Goal: Task Accomplishment & Management: Manage account settings

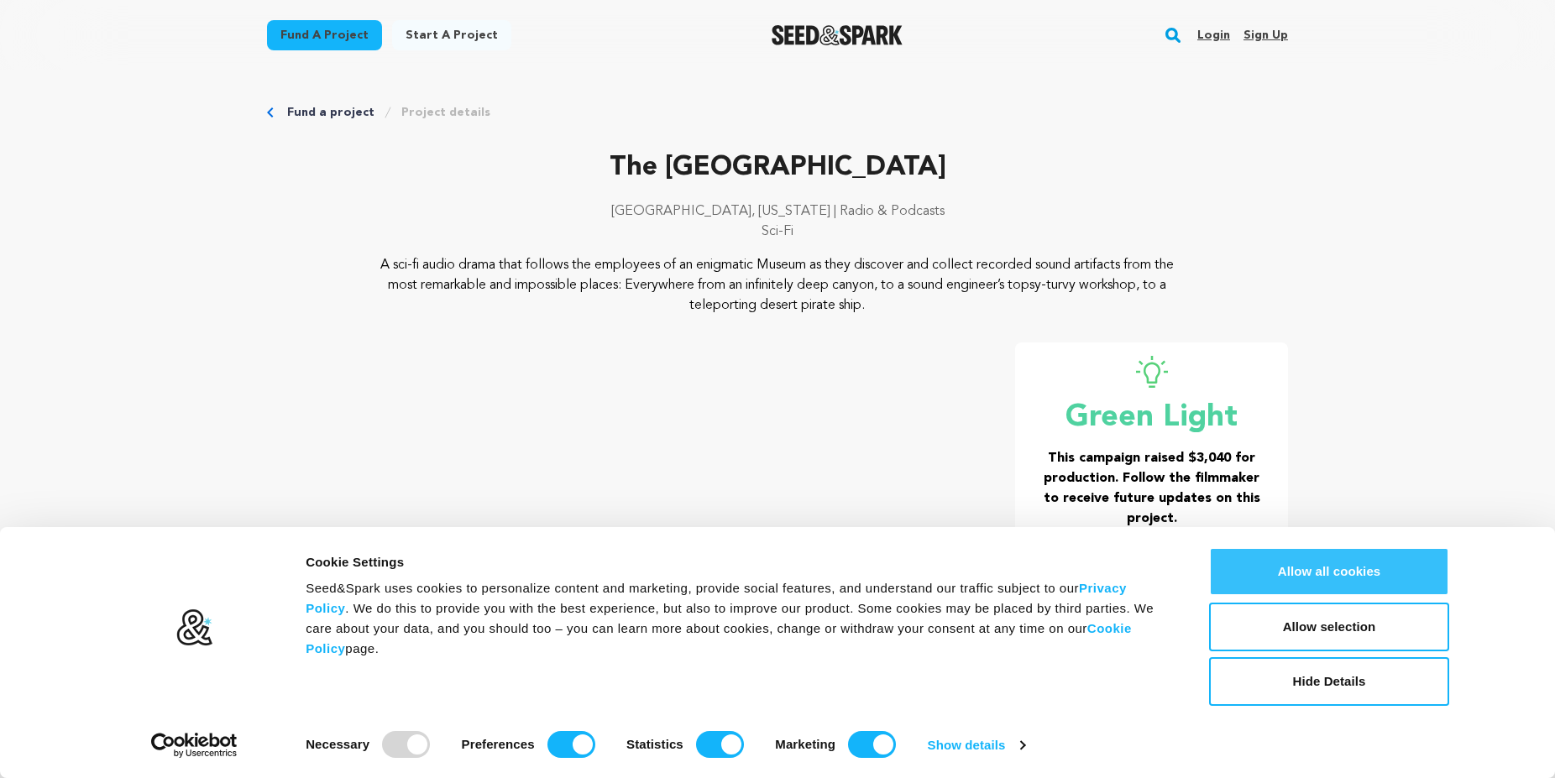
click at [1287, 566] on button "Allow all cookies" at bounding box center [1329, 572] width 240 height 49
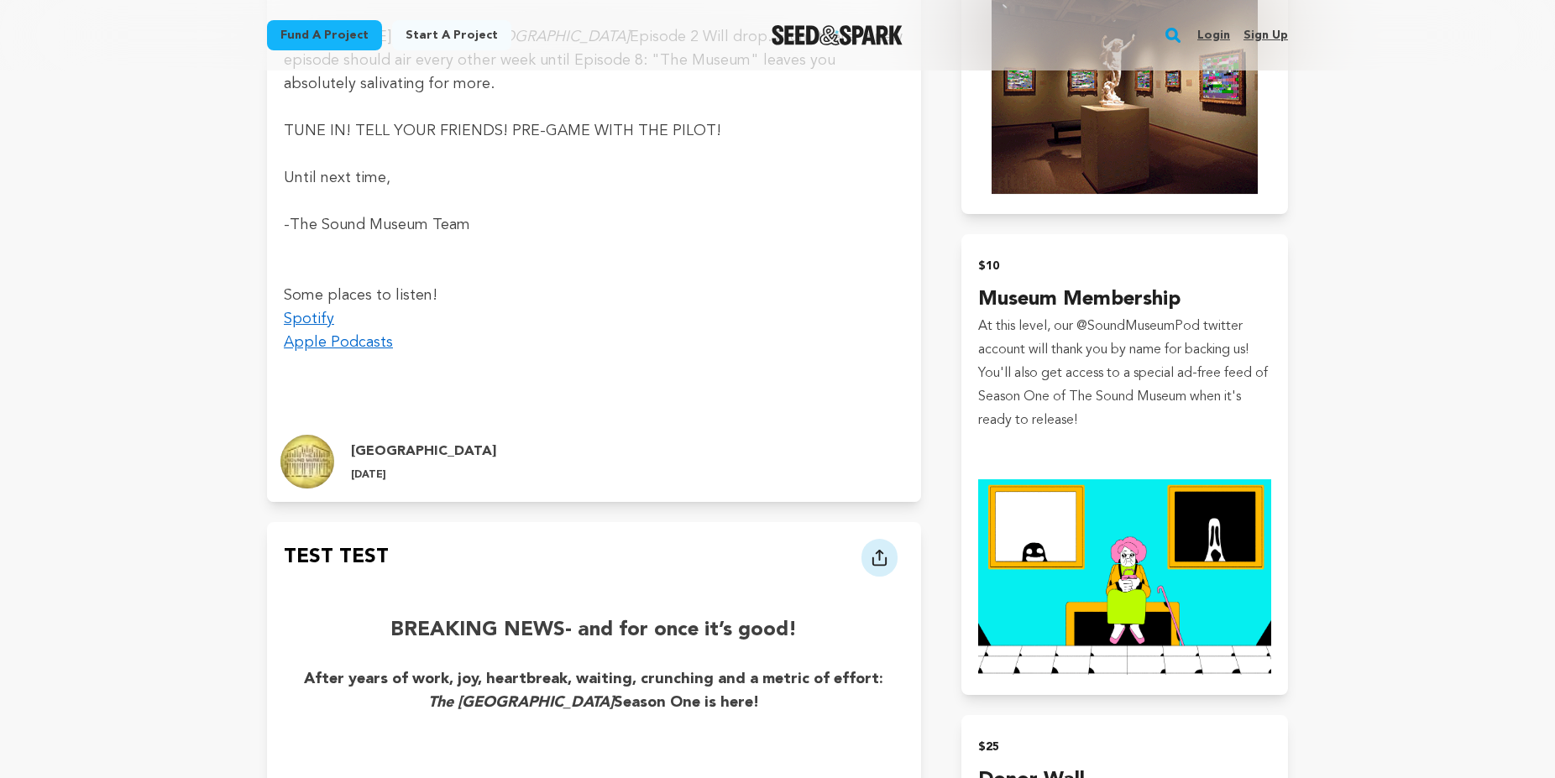
scroll to position [1456, 0]
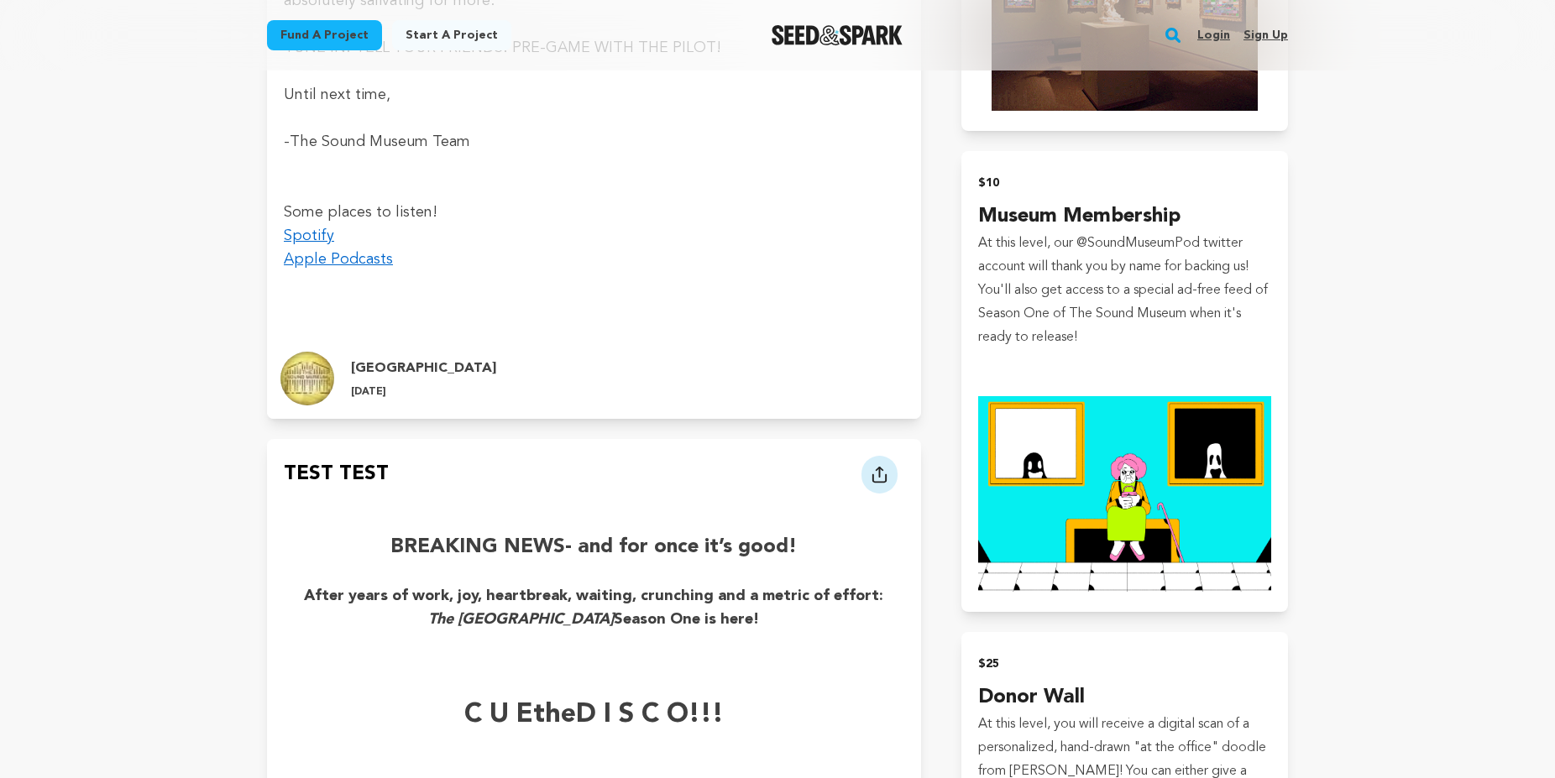
click at [1209, 44] on link "Login" at bounding box center [1214, 35] width 33 height 27
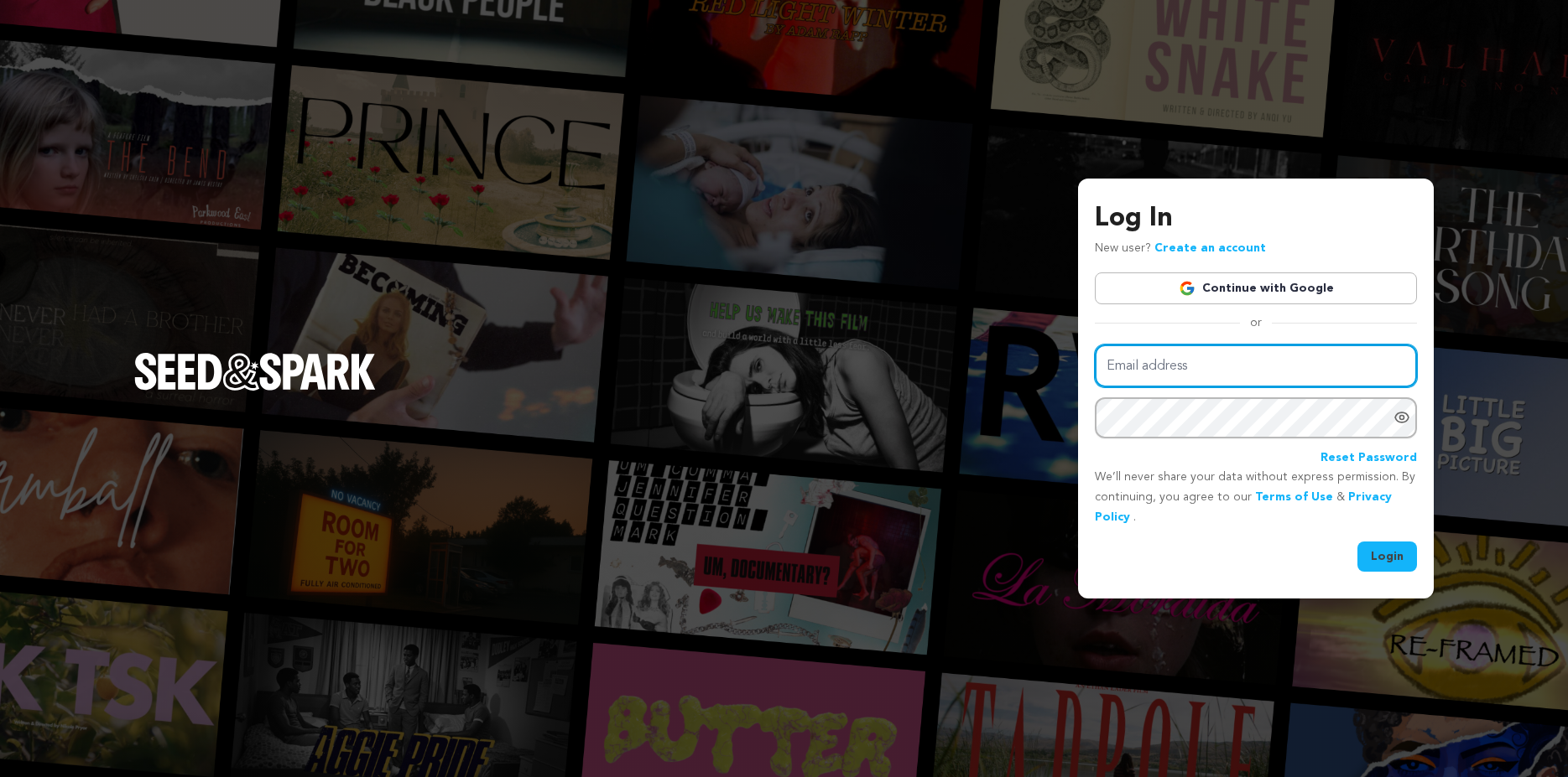
click at [1196, 368] on input "Email address" at bounding box center [1255, 366] width 322 height 43
type input "ampotts2020@gmail.com"
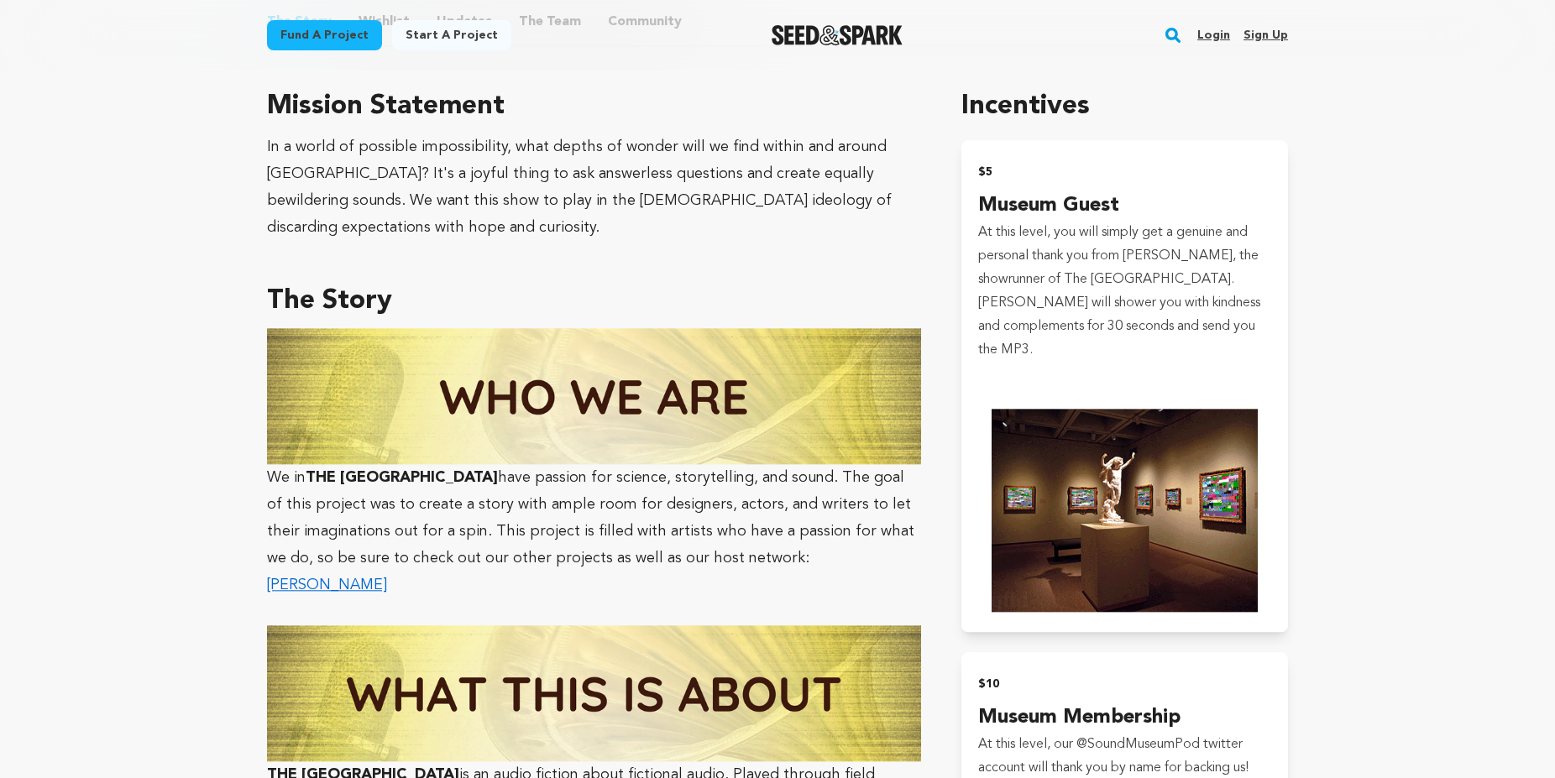
scroll to position [1285, 0]
